Goal: Download file/media

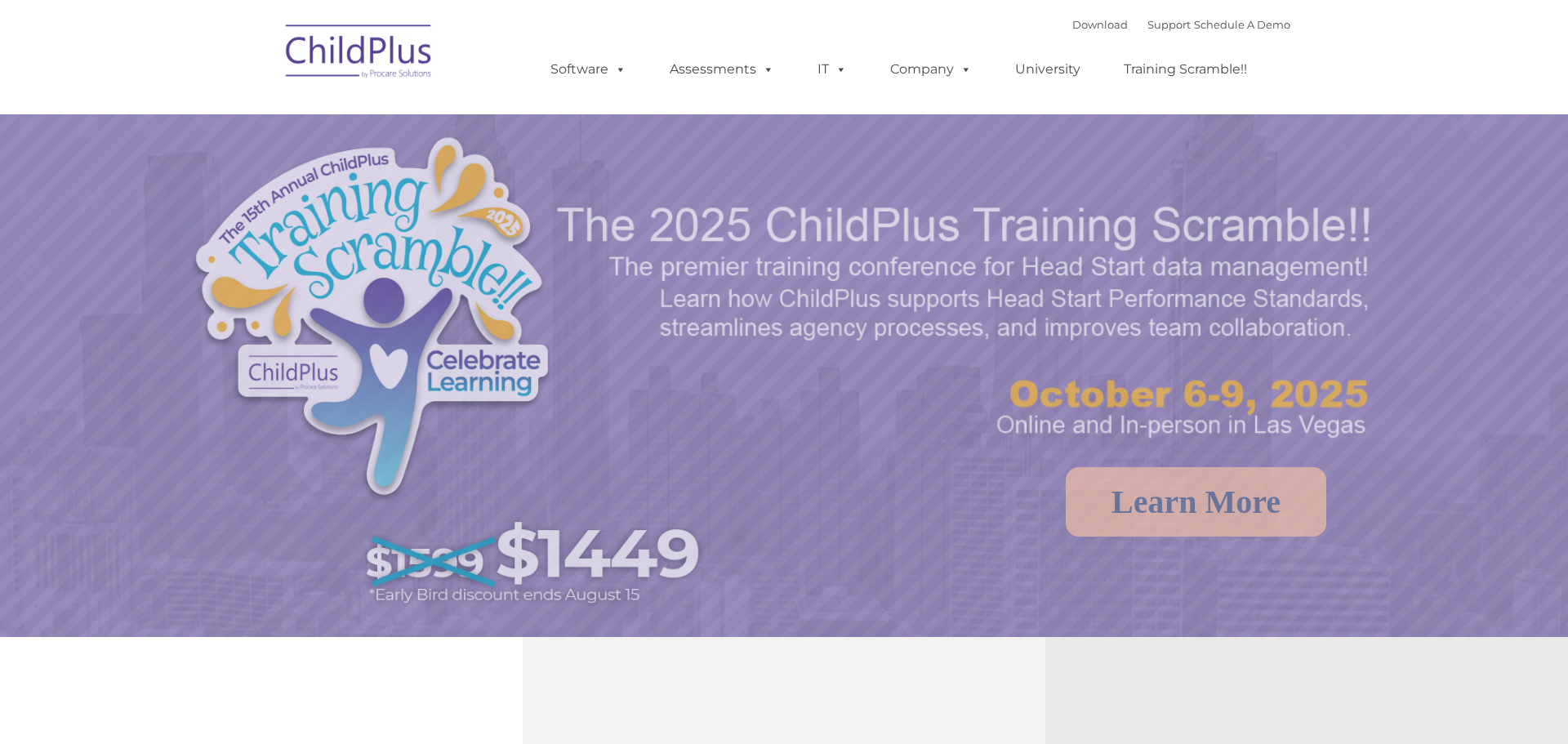
select select "MEDIUM"
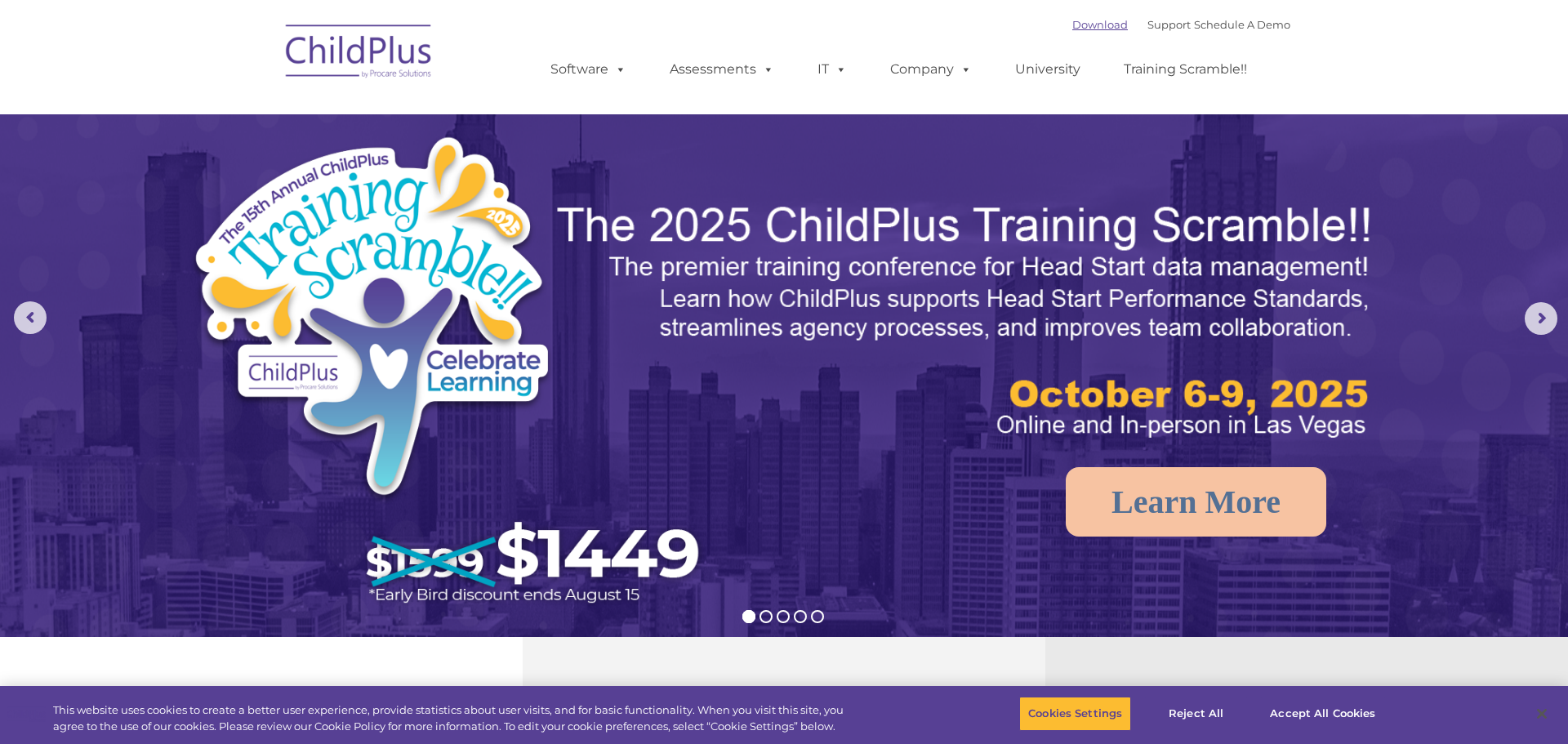
click at [1091, 28] on link "Download" at bounding box center [1100, 24] width 56 height 13
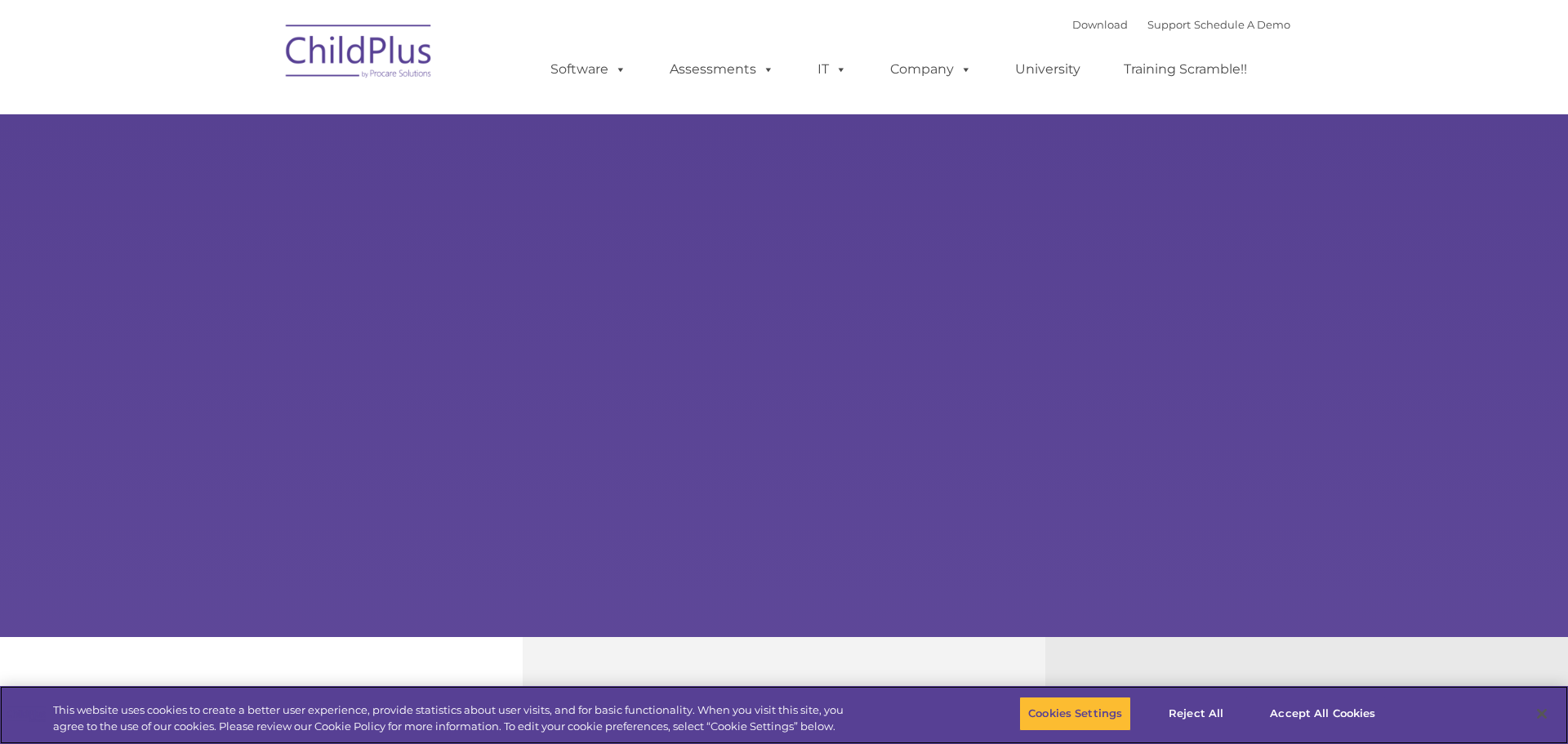
select select "MEDIUM"
